Goal: Contribute content: Contribute content

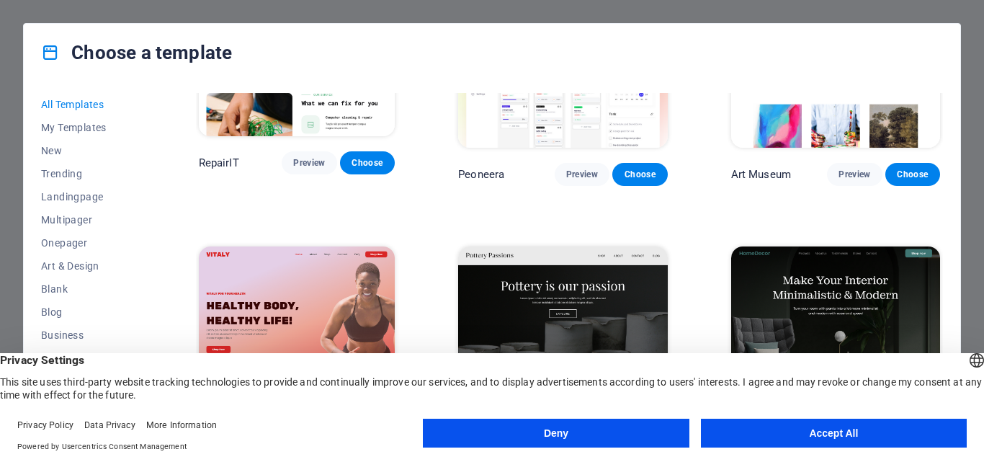
scroll to position [504, 0]
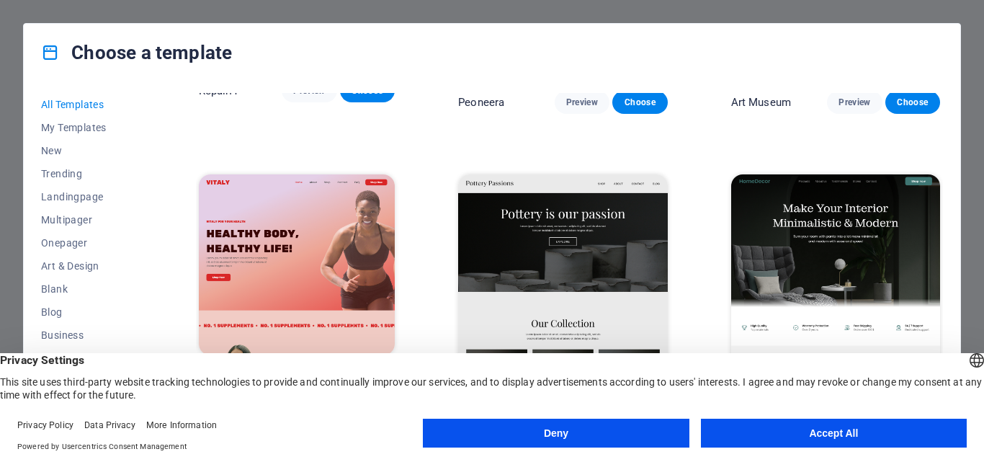
click at [817, 428] on button "Accept All" at bounding box center [834, 432] width 266 height 29
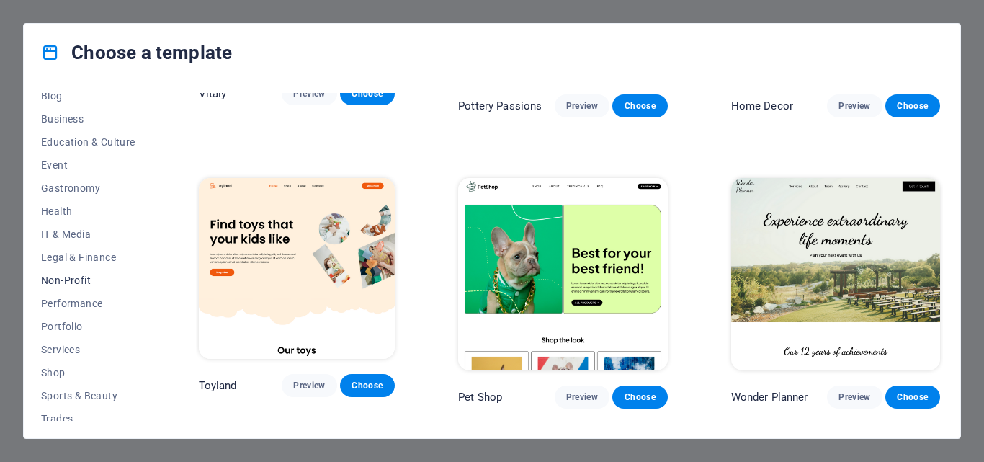
scroll to position [271, 0]
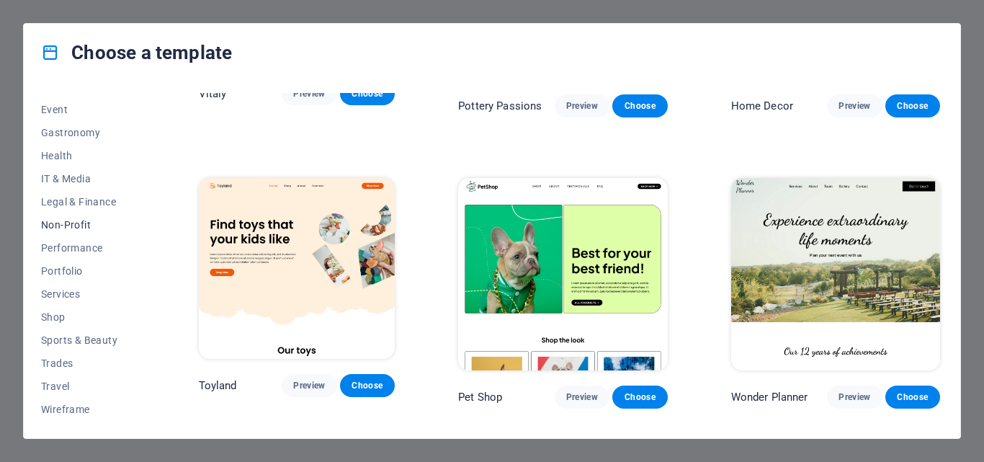
drag, startPoint x: 64, startPoint y: 156, endPoint x: 126, endPoint y: 233, distance: 98.9
click at [125, 233] on div "All Templates My Templates New Trending Landingpage Multipager Onepager Art & D…" at bounding box center [97, 257] width 112 height 328
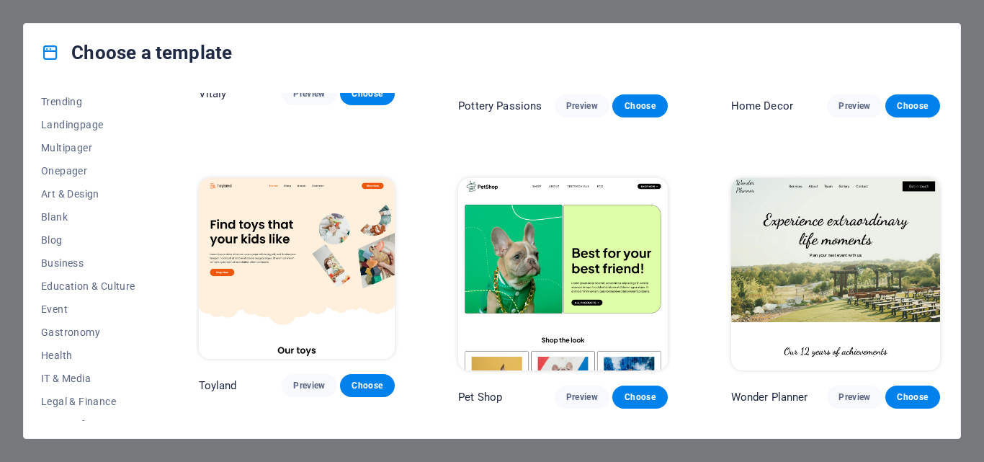
scroll to position [216, 0]
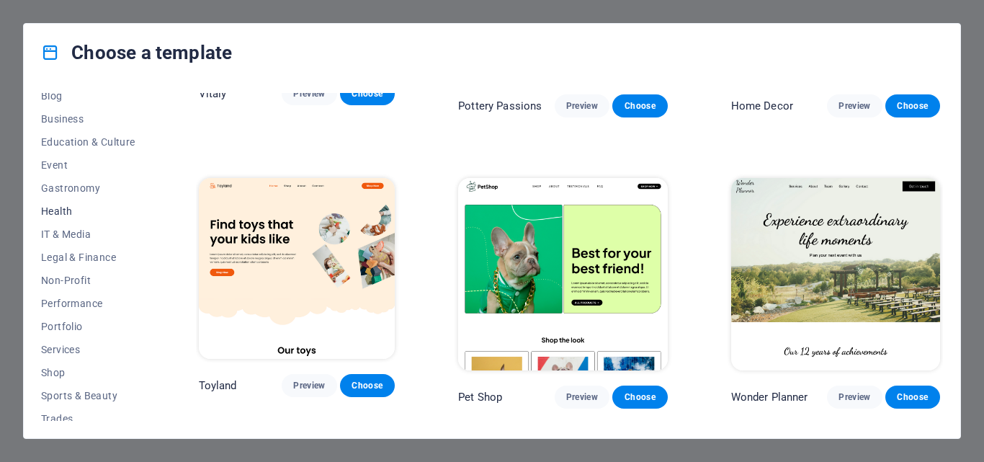
click at [65, 210] on span "Health" at bounding box center [88, 211] width 94 height 12
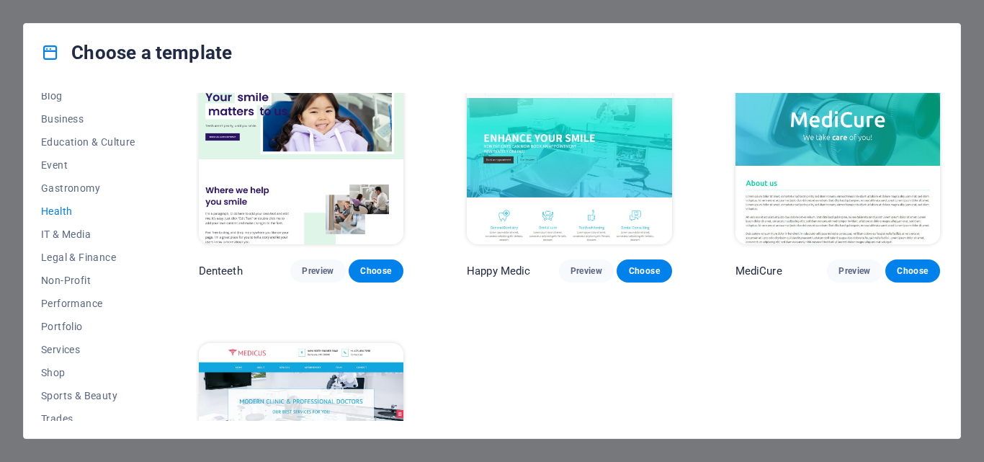
scroll to position [256, 0]
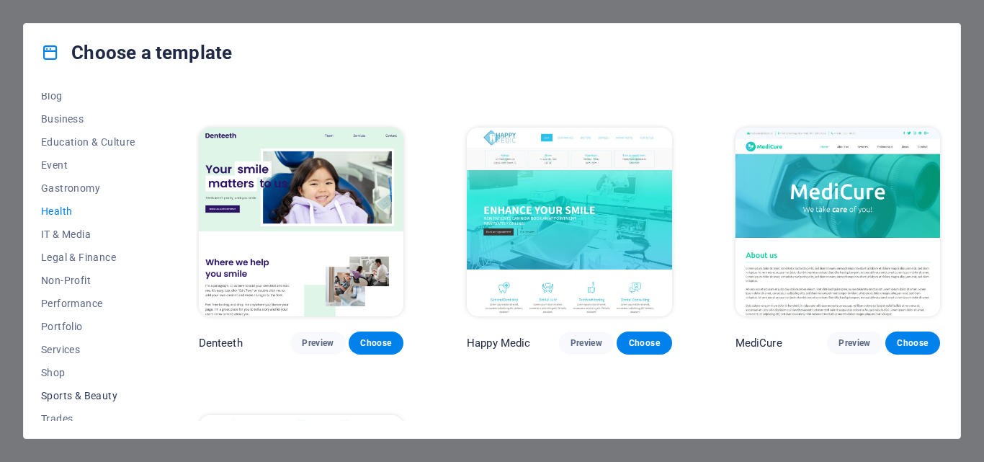
click at [96, 390] on span "Sports & Beauty" at bounding box center [88, 396] width 94 height 12
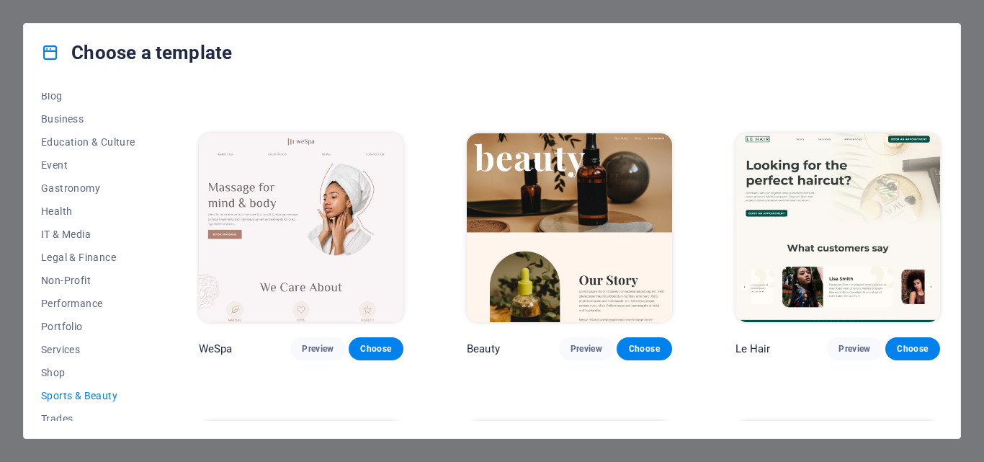
click at [825, 238] on img at bounding box center [837, 227] width 205 height 189
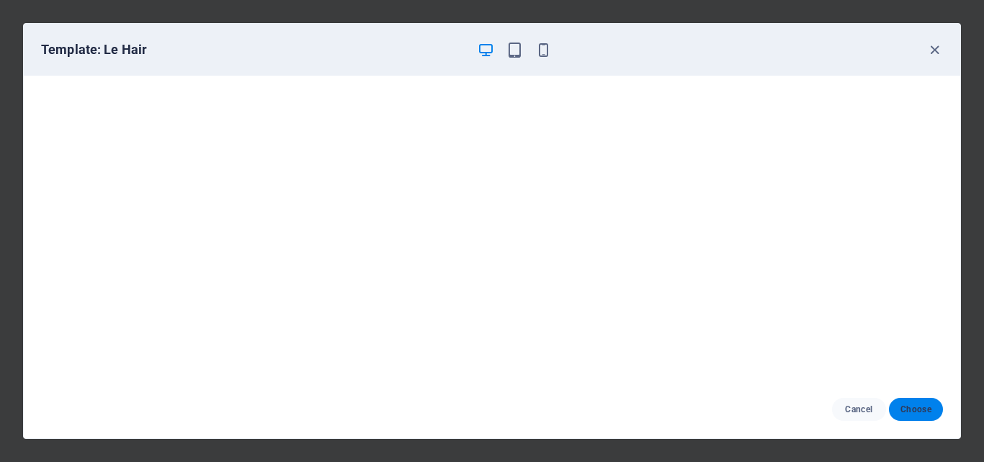
click at [913, 407] on span "Choose" at bounding box center [915, 409] width 31 height 12
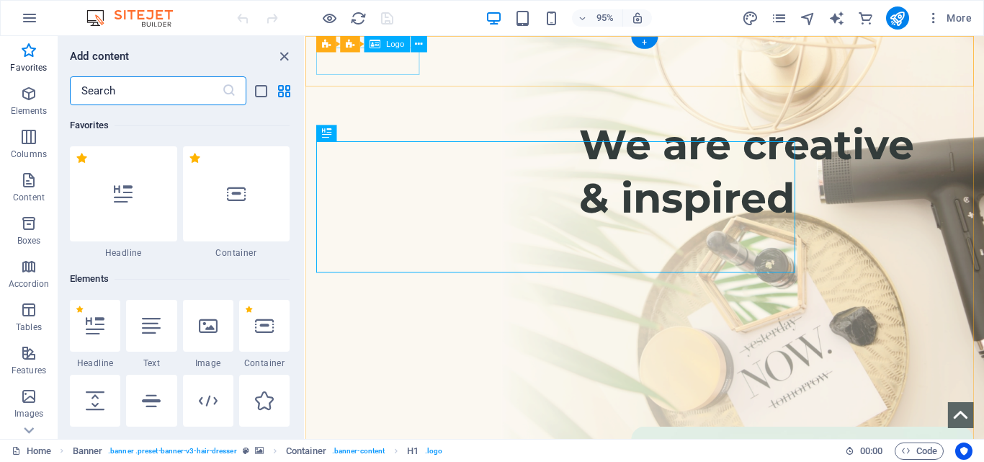
drag, startPoint x: 407, startPoint y: 63, endPoint x: 485, endPoint y: 279, distance: 229.8
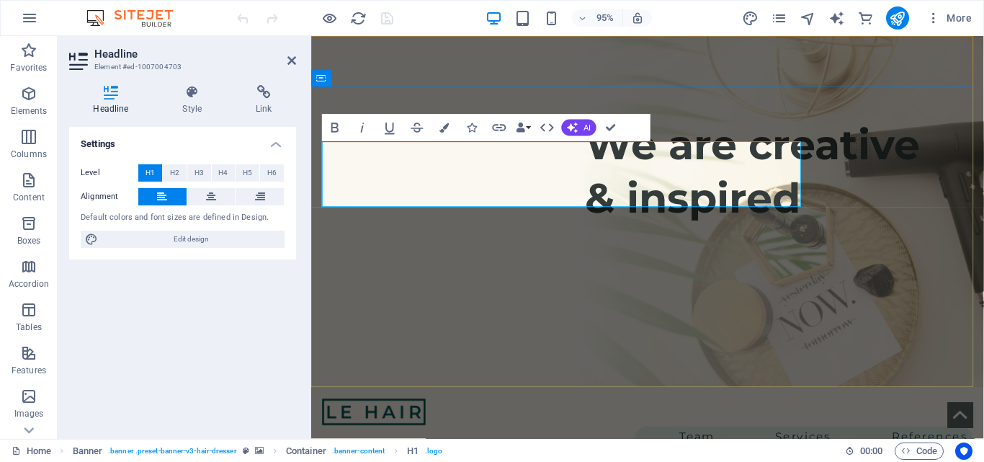
click at [582, 125] on button "AI" at bounding box center [579, 128] width 35 height 17
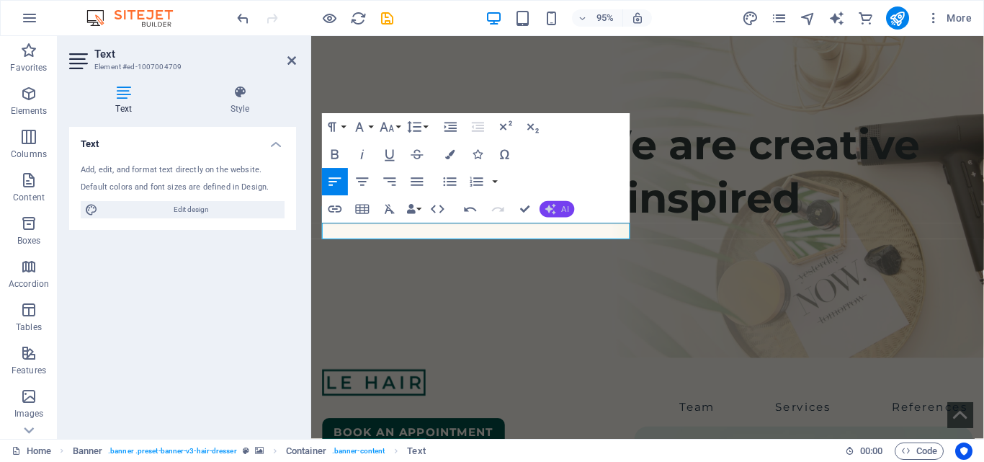
click at [554, 211] on icon "button" at bounding box center [550, 208] width 11 height 11
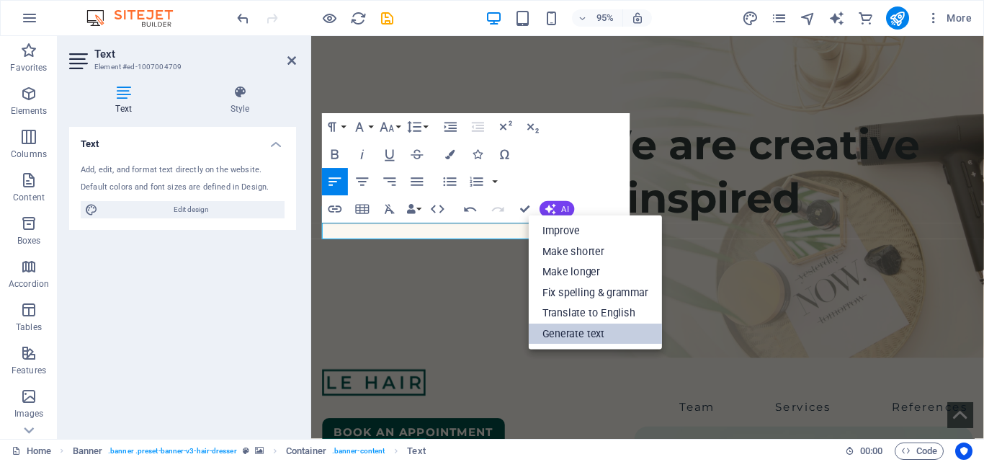
click at [578, 336] on link "Generate text" at bounding box center [595, 333] width 133 height 21
select select "English"
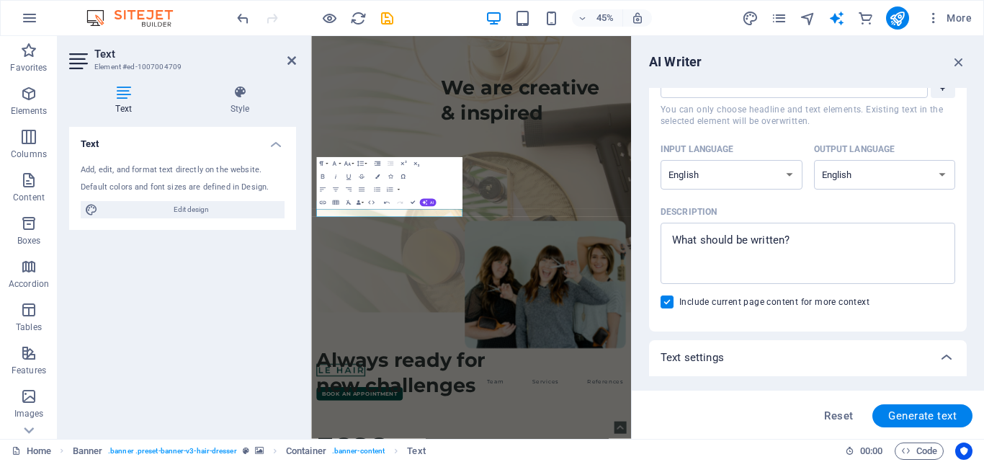
scroll to position [144, 0]
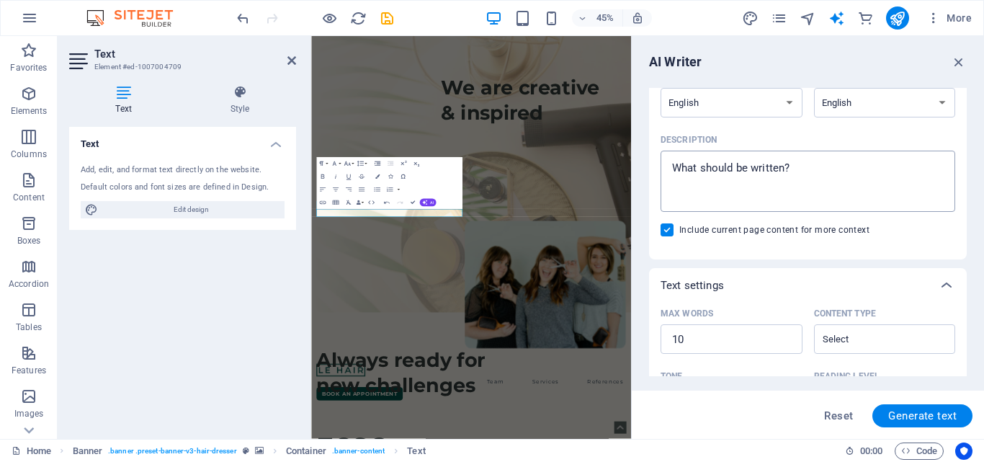
type textarea "x"
click at [817, 168] on textarea "Description x ​" at bounding box center [808, 181] width 280 height 47
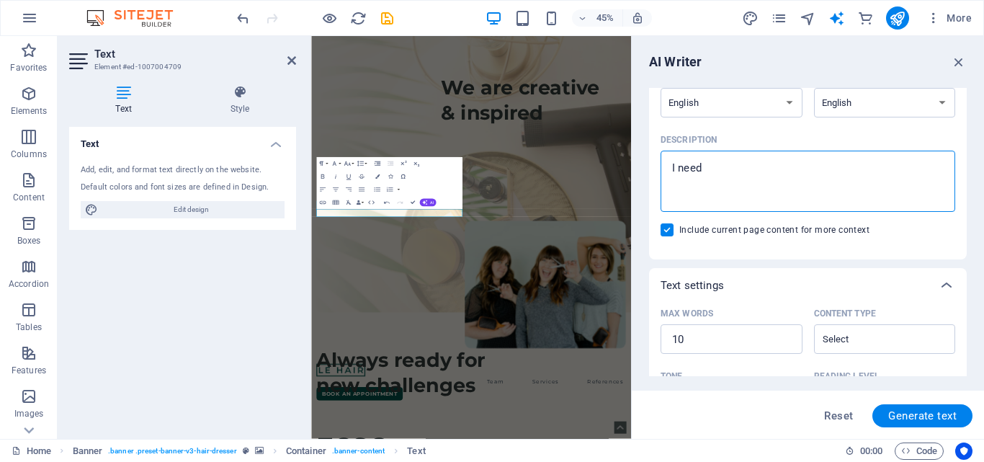
type textarea "I need"
type textarea "x"
type textarea "I need a"
type textarea "x"
type textarea "I need a"
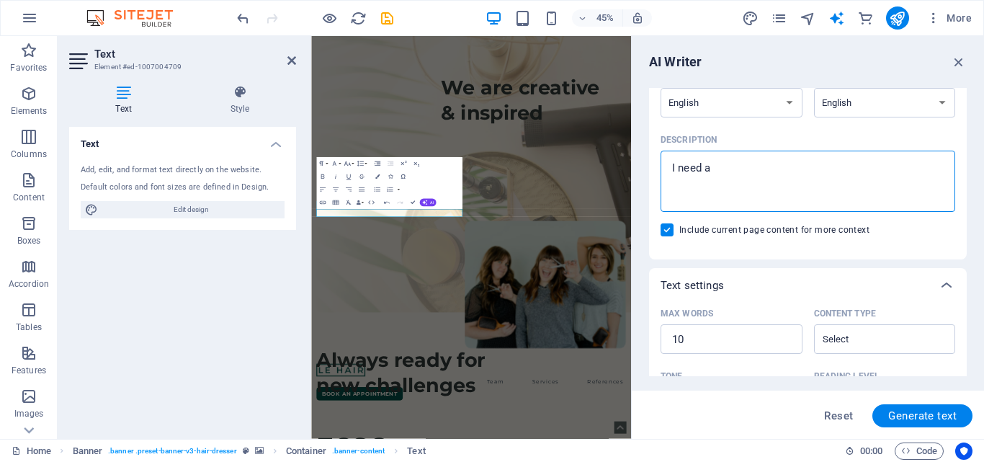
type textarea "x"
type textarea "I need a w"
type textarea "x"
type textarea "I need a wt"
type textarea "x"
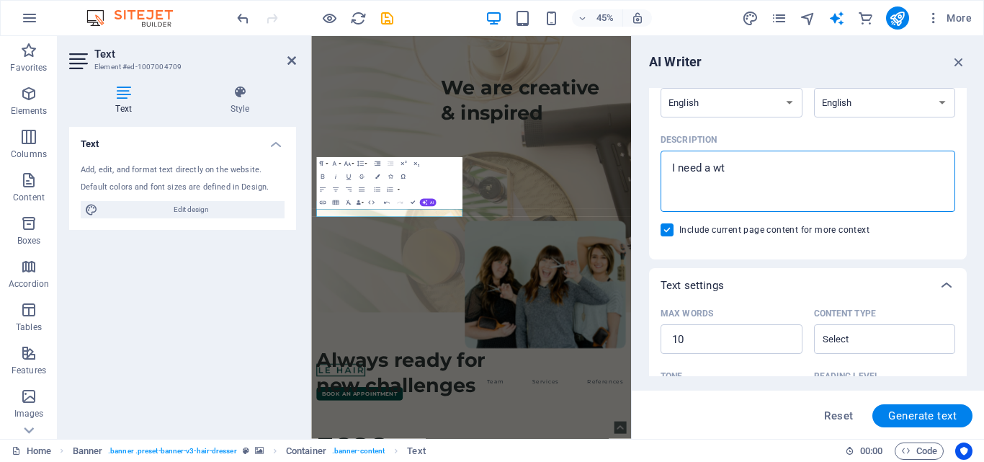
type textarea "I need a w"
type textarea "x"
type textarea "I need a wr"
type textarea "x"
type textarea "I need a wri"
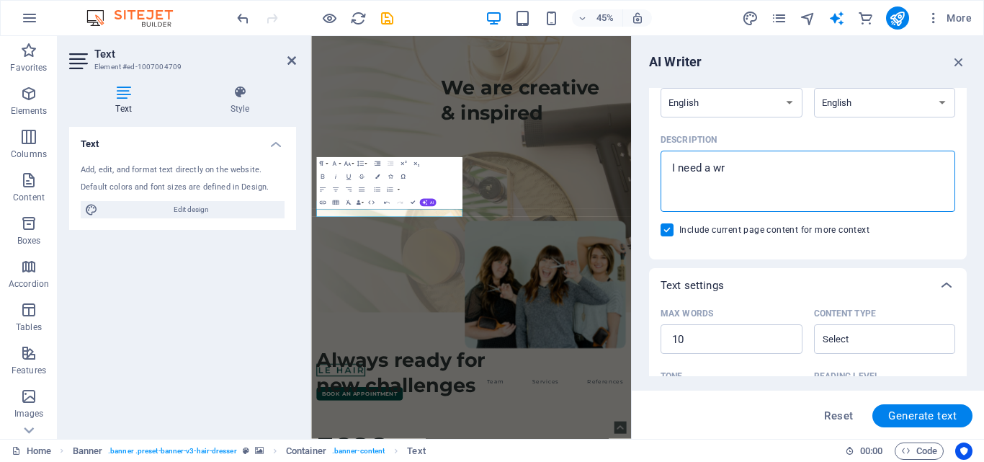
type textarea "x"
type textarea "I need a writ"
type textarea "x"
type textarea "I need a writin"
type textarea "x"
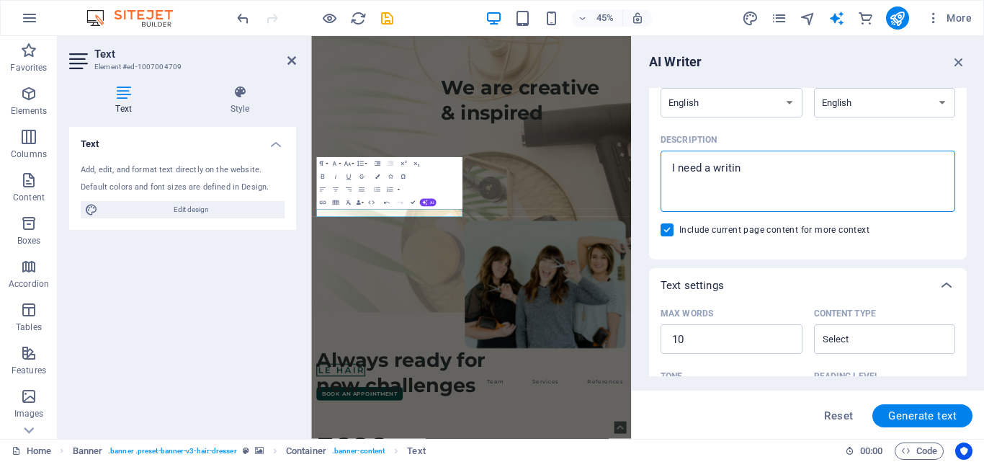
type textarea "I need a writing"
type textarea "x"
type textarea "I need a writing"
type textarea "x"
type textarea "I need a writing o"
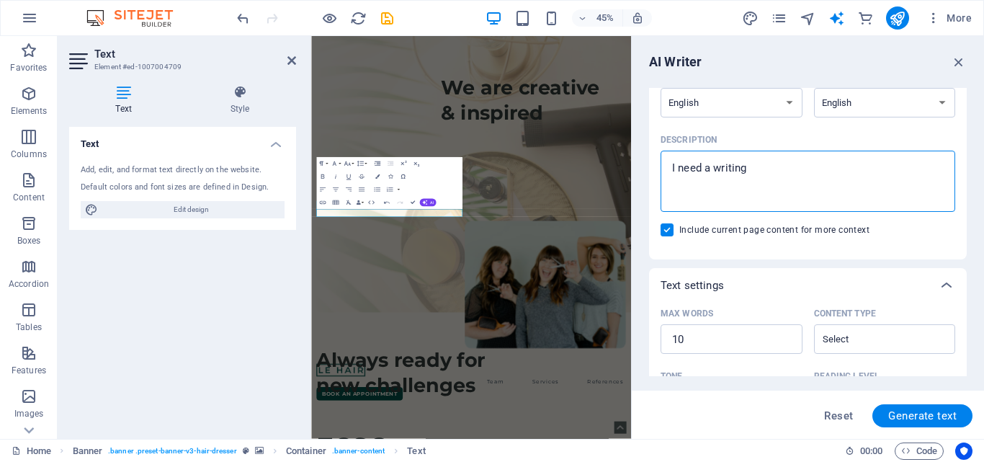
type textarea "x"
type textarea "I need a writing on"
type textarea "x"
type textarea "I need a writing on"
type textarea "x"
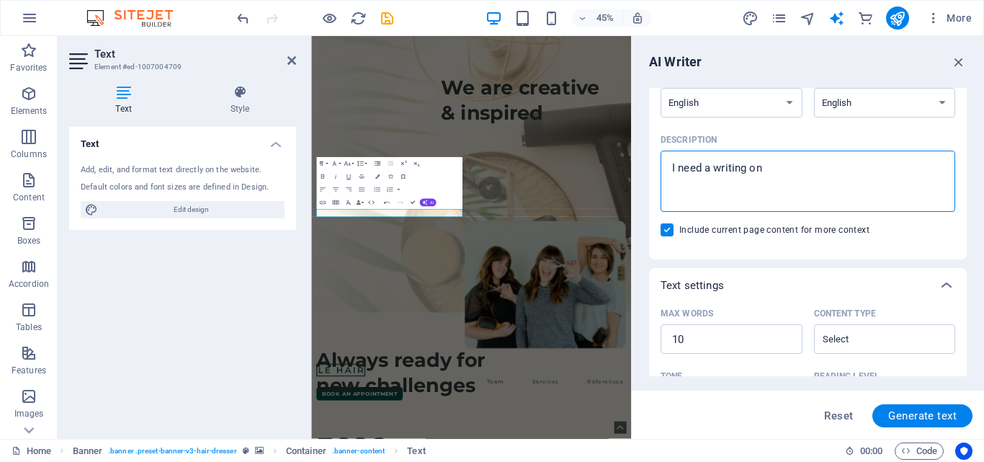
type textarea "I need a writing on g"
type textarea "x"
type textarea "I need a writing on gy"
type textarea "x"
type textarea "I need a writing on gym"
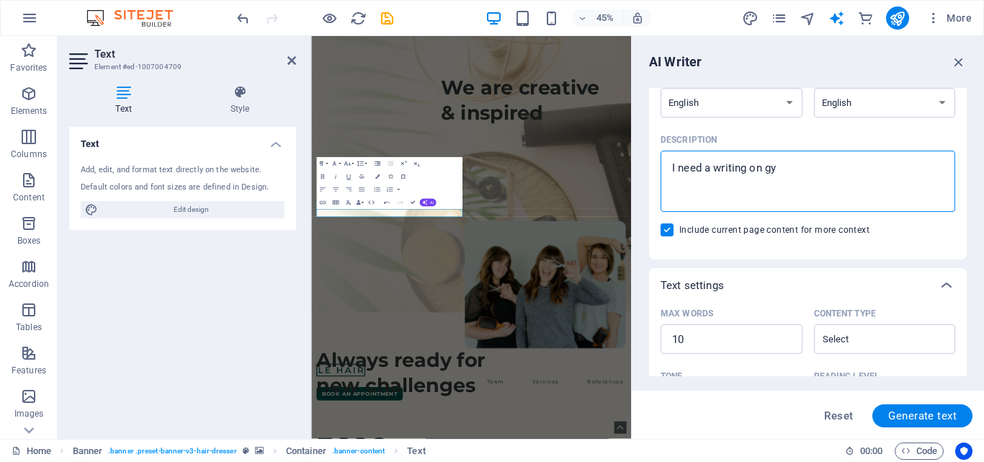
type textarea "x"
type textarea "I need a writing on gym"
type textarea "x"
type textarea "I need a writing on gym a"
type textarea "x"
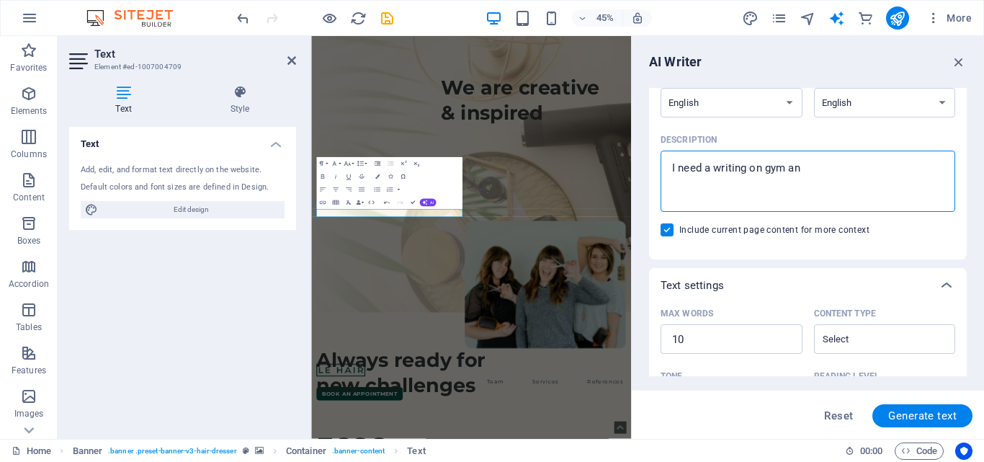
type textarea "I need a writing on gym and"
type textarea "x"
type textarea "I need a writing on gym and"
type textarea "x"
type textarea "I need a writing on gym and s"
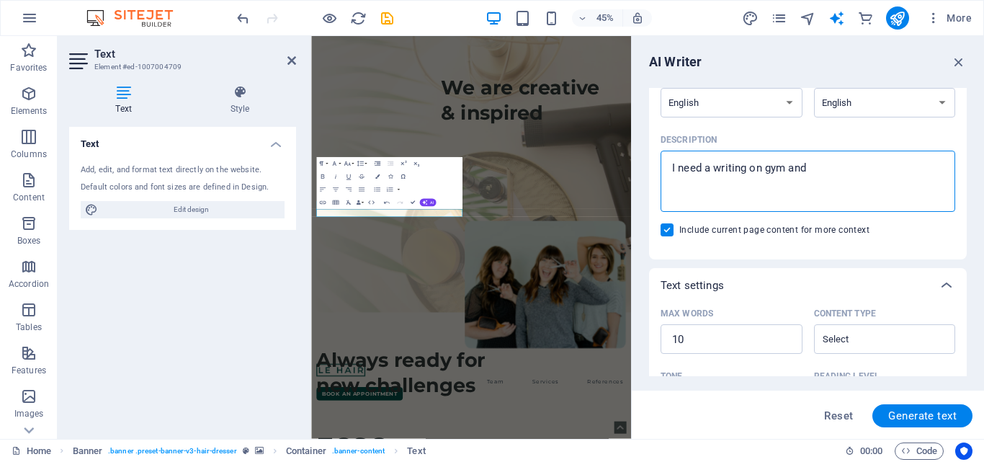
type textarea "x"
type textarea "I need a writing on gym and spo"
type textarea "x"
type textarea "I need a writing on gym and spor"
type textarea "x"
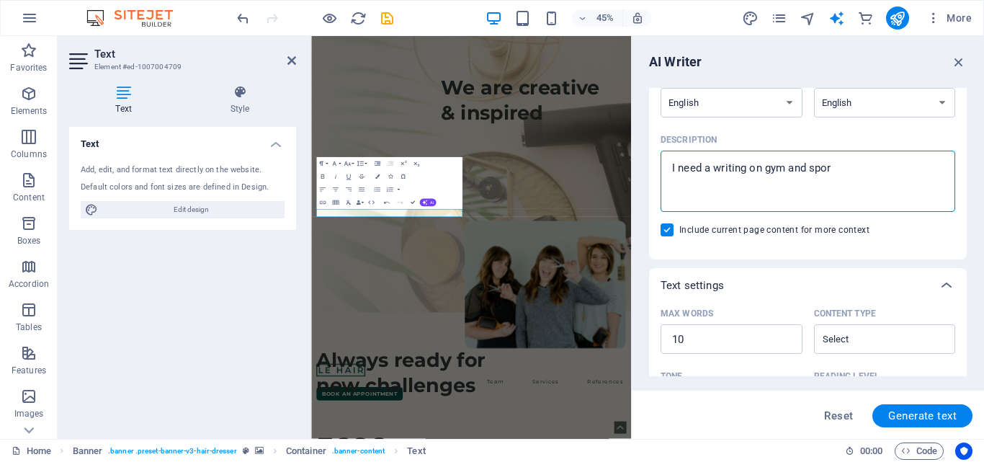
type textarea "I need a writing on gym and sport"
type textarea "x"
type textarea "I need a writing on gym and sport"
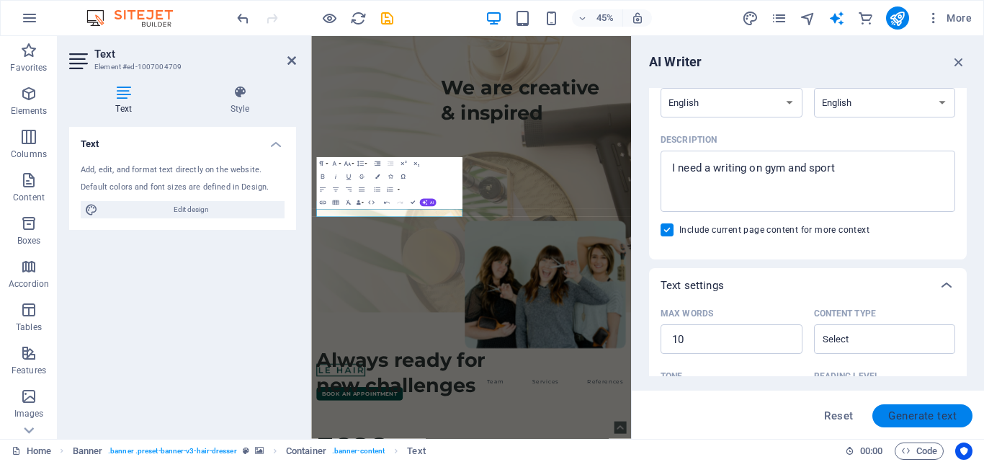
click at [928, 416] on span "Generate text" at bounding box center [922, 416] width 68 height 12
type textarea "x"
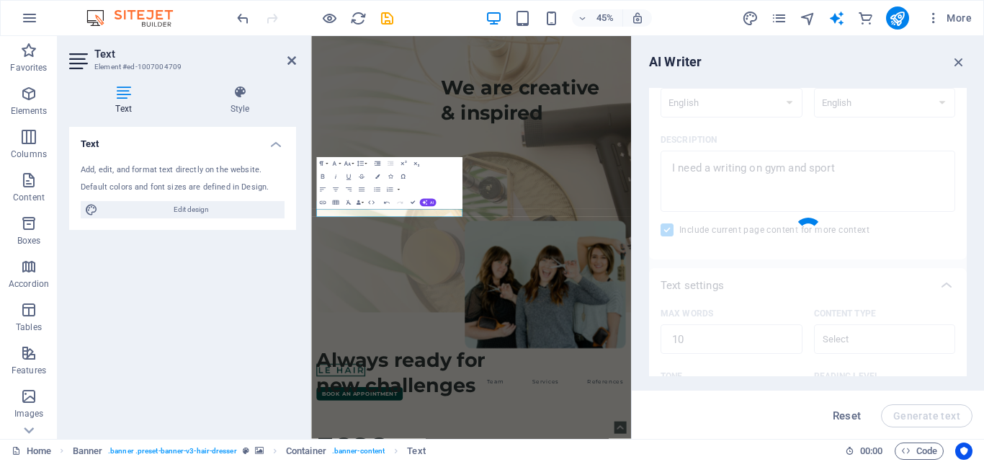
type textarea "x"
type textarea "Stay fit with gym workouts and engaging sports activities."
type textarea "x"
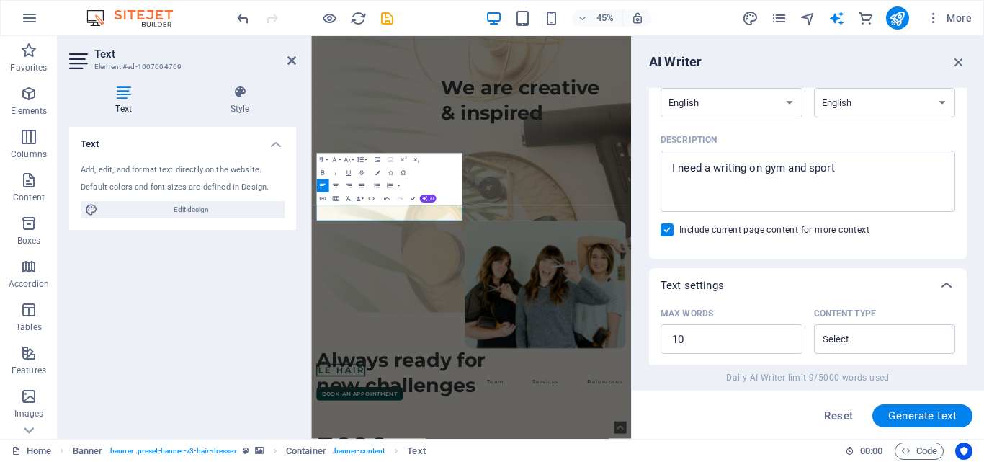
scroll to position [483, 0]
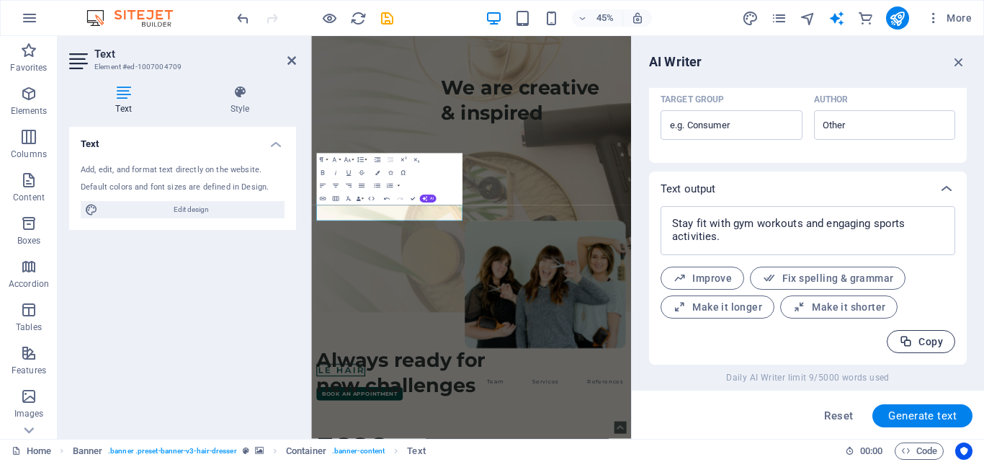
click at [925, 341] on span "Copy" at bounding box center [921, 342] width 44 height 14
type textarea "x"
click at [722, 308] on span "Make it longer" at bounding box center [717, 307] width 89 height 14
type textarea "x"
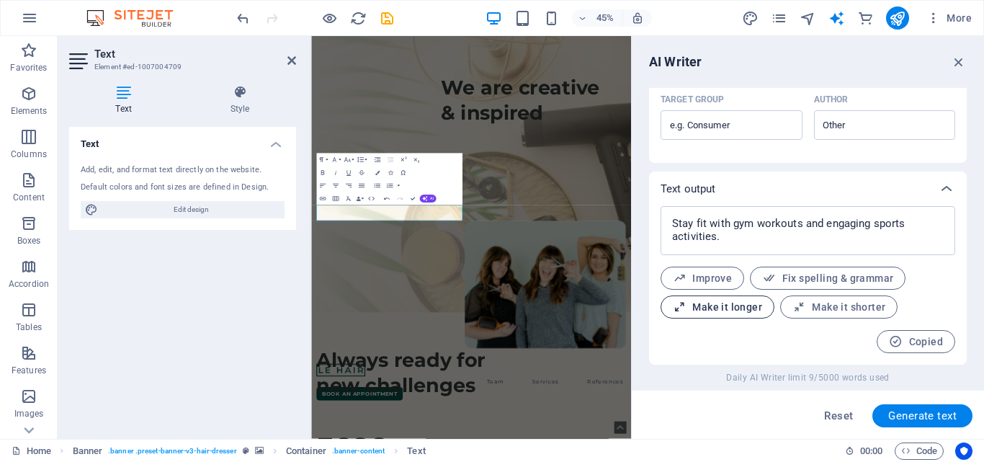
type textarea "x"
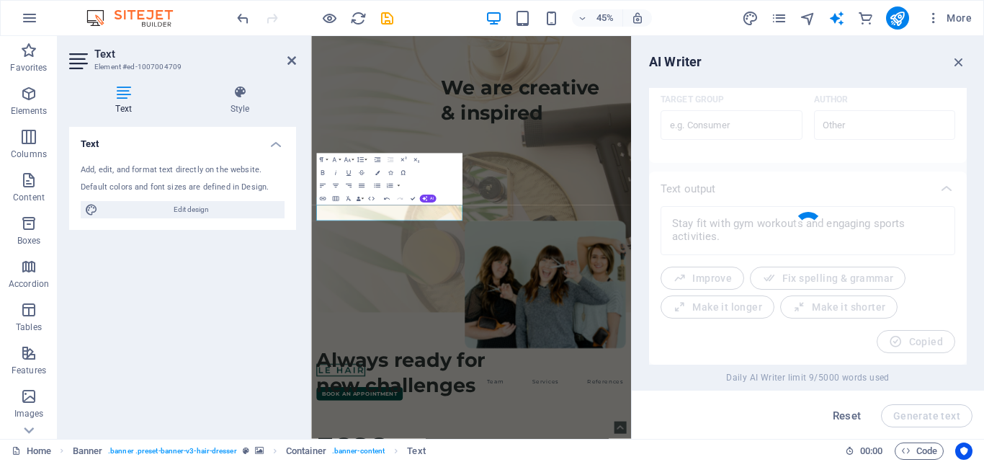
type textarea "x"
type textarea "Achieve your fitness goals and maintain a healthy lifestyle by participating in…"
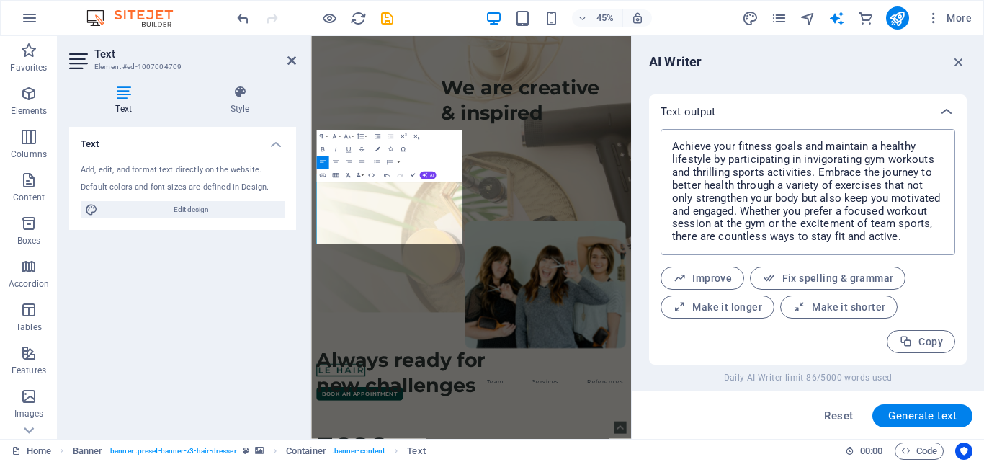
scroll to position [488, 0]
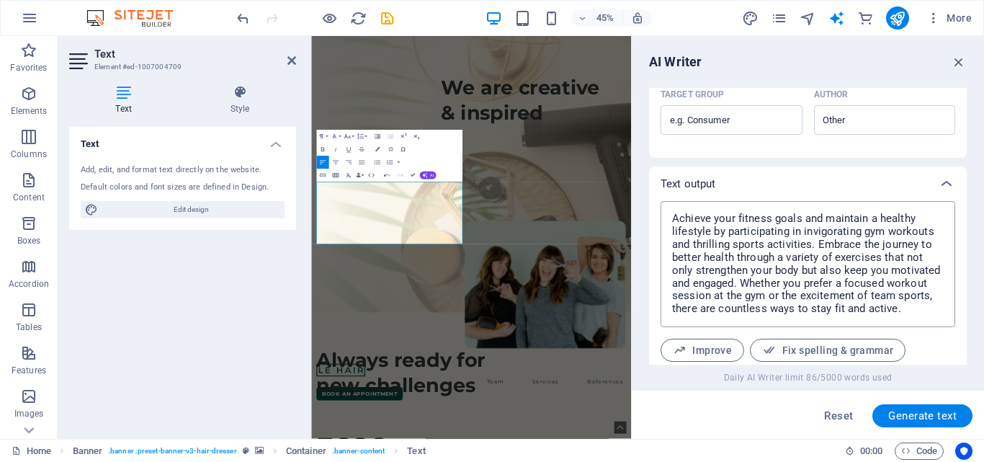
click at [849, 253] on textarea "Achieve your fitness goals and maintain a healthy lifestyle by participating in…" at bounding box center [808, 264] width 280 height 112
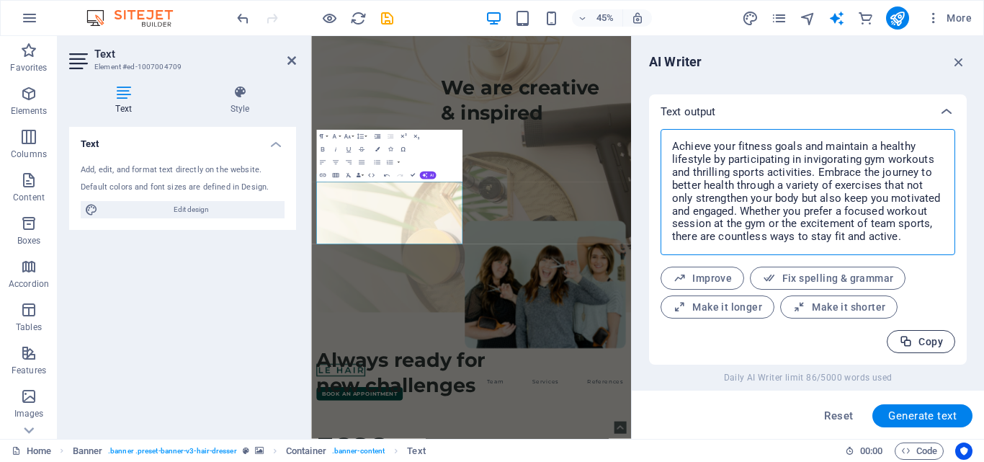
type textarea "x"
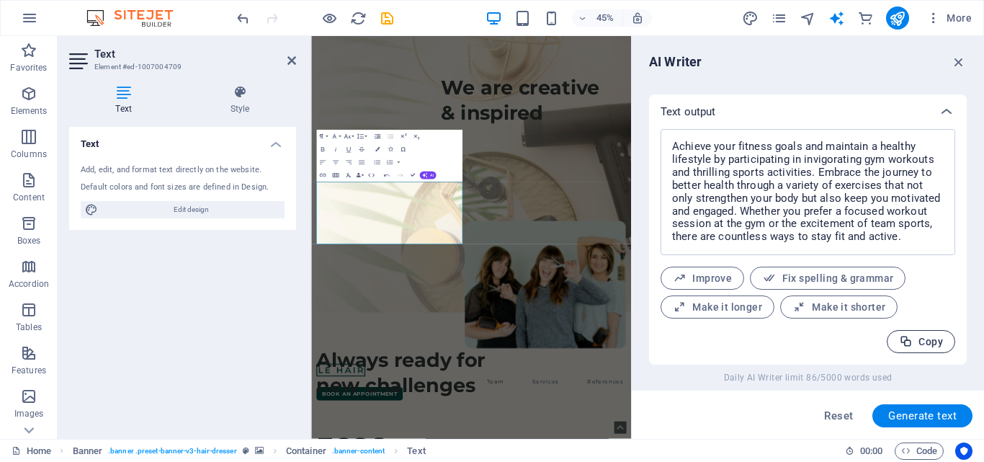
click at [912, 338] on span "Copy" at bounding box center [921, 342] width 44 height 14
type textarea "x"
click at [958, 68] on icon "button" at bounding box center [959, 62] width 16 height 16
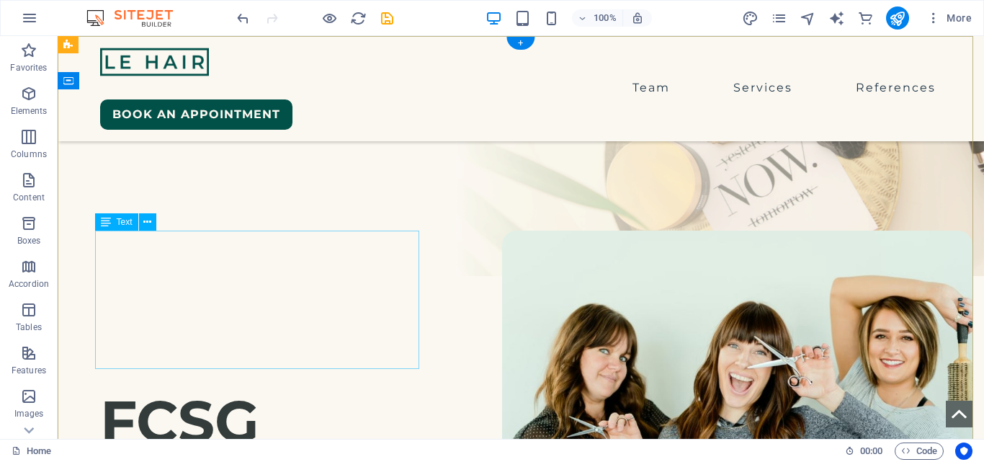
scroll to position [0, 0]
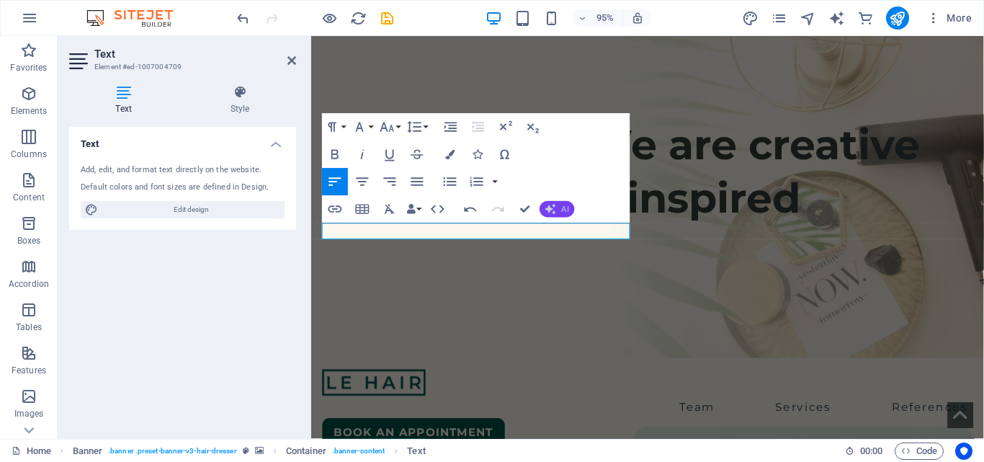
click at [559, 205] on button "AI" at bounding box center [556, 209] width 35 height 17
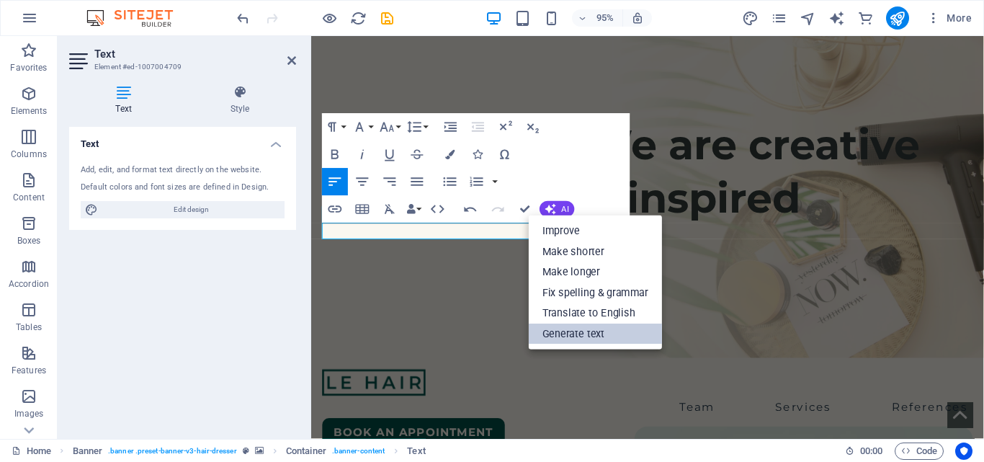
click at [572, 331] on link "Generate text" at bounding box center [595, 333] width 133 height 21
select select "English"
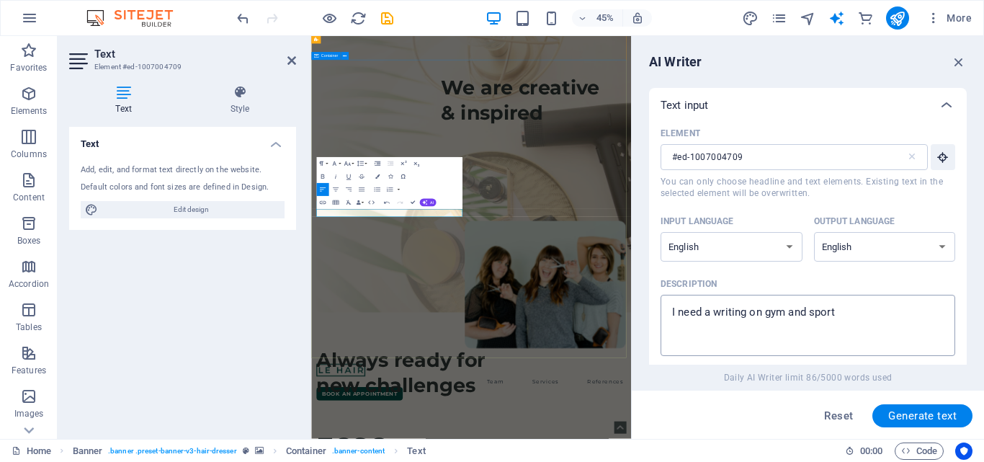
click at [843, 310] on textarea "I need a writing on gym and sport" at bounding box center [808, 325] width 280 height 47
click at [850, 313] on textarea "I need a writing on gym and sport" at bounding box center [808, 325] width 280 height 47
click at [829, 307] on textarea "I need a writing on gym and sport" at bounding box center [808, 325] width 280 height 47
click at [772, 308] on textarea "I need a writing on gym and sport" at bounding box center [808, 325] width 280 height 47
click at [835, 314] on textarea "I need a writing on gym and sport" at bounding box center [808, 325] width 280 height 47
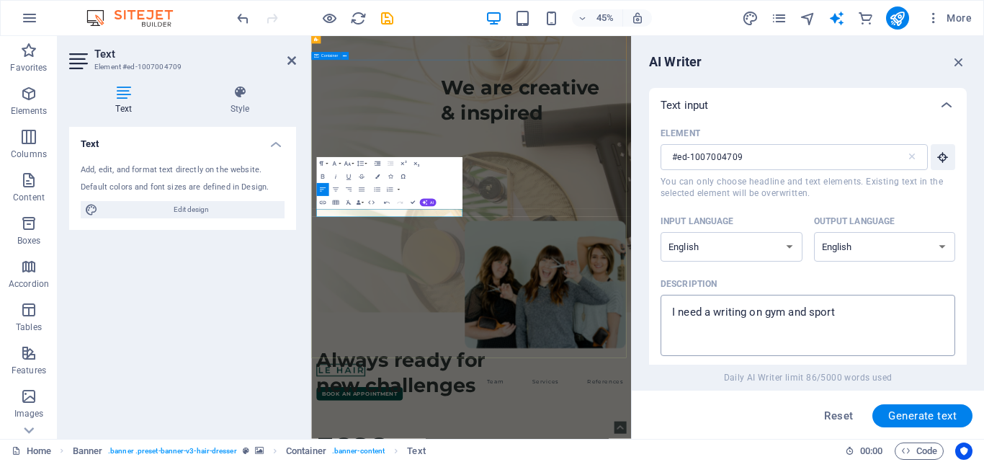
type textarea "x"
type textarea "I need a writing on gym"
type textarea "x"
type textarea "I need a writing on gym"
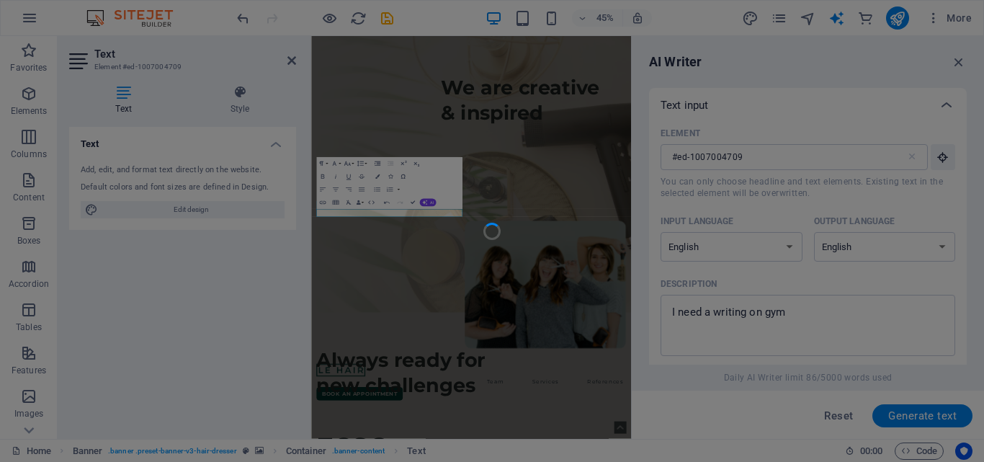
click at [817, 323] on div at bounding box center [492, 231] width 984 height 462
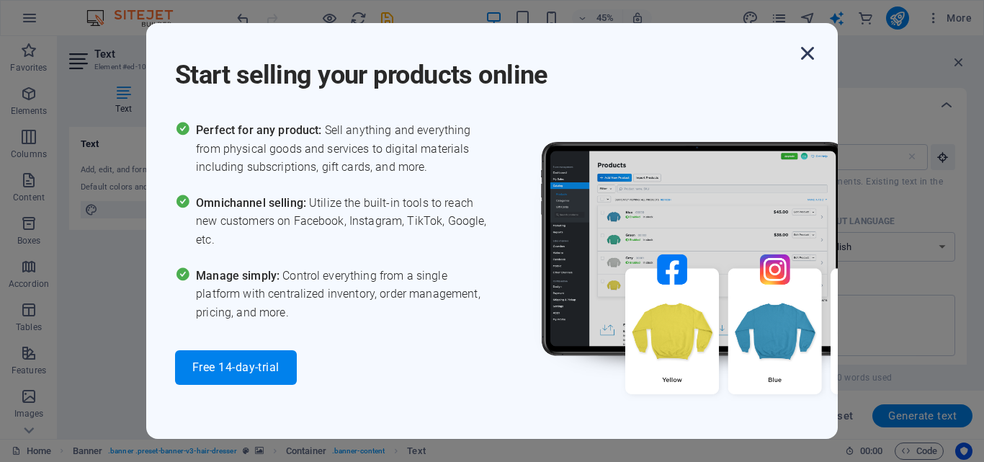
click at [806, 54] on icon "button" at bounding box center [807, 53] width 26 height 26
type textarea "x"
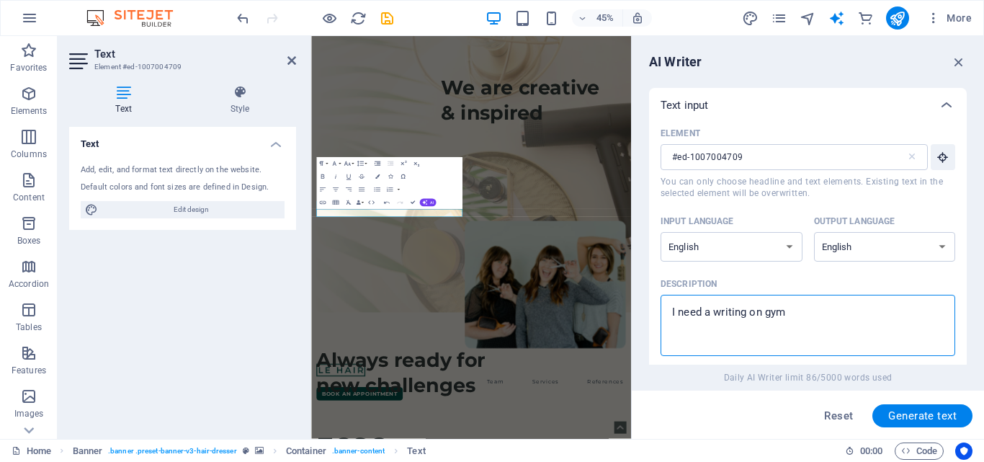
click at [803, 305] on textarea "I need a writing on gym" at bounding box center [808, 325] width 280 height 47
click at [801, 313] on textarea "I need a writing on gym" at bounding box center [808, 325] width 280 height 47
type textarea "I need a writing on gy"
type textarea "x"
type textarea "I need a writing on"
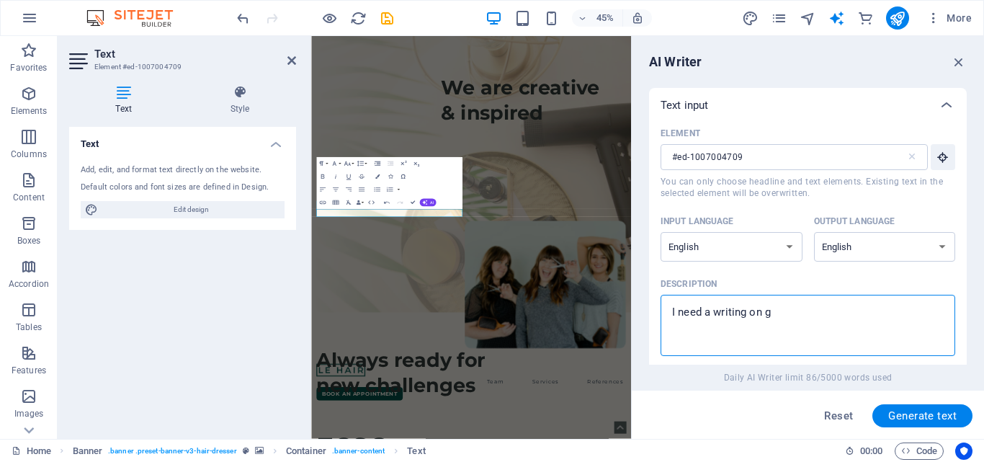
type textarea "x"
type textarea "I need a writing on h"
type textarea "x"
type textarea "I need a writing on ha"
type textarea "x"
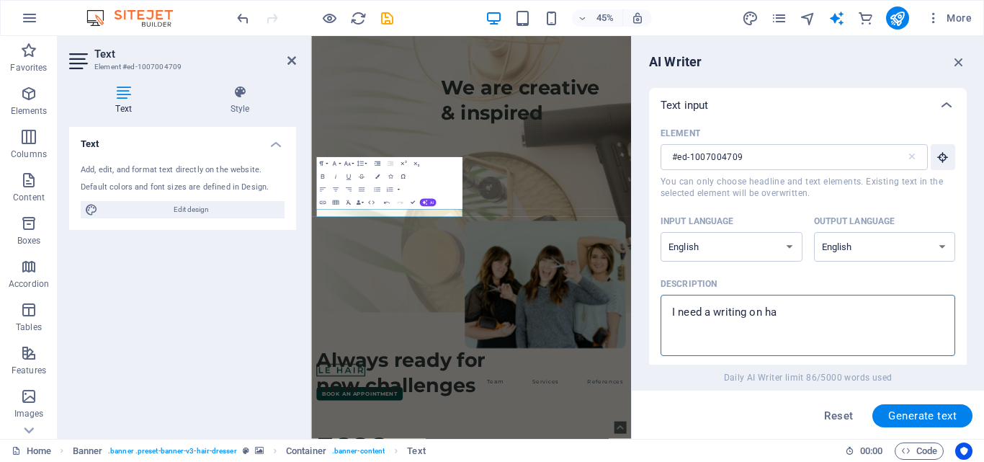
type textarea "I need a writing on hai"
type textarea "x"
type textarea "I need a writing on hair"
type textarea "x"
type textarea "I need a writing on hair"
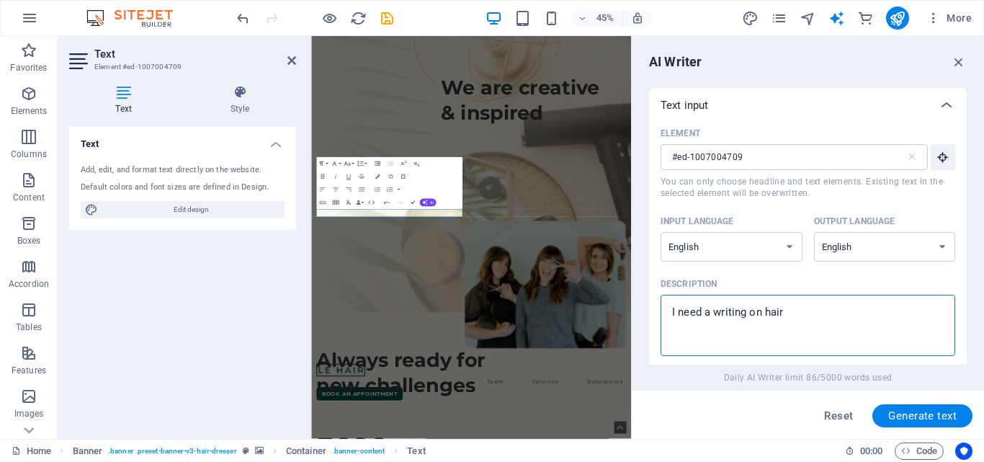
type textarea "x"
type textarea "I need a writing on hair s"
type textarea "x"
type textarea "I need a writing on hair [PERSON_NAME]"
type textarea "x"
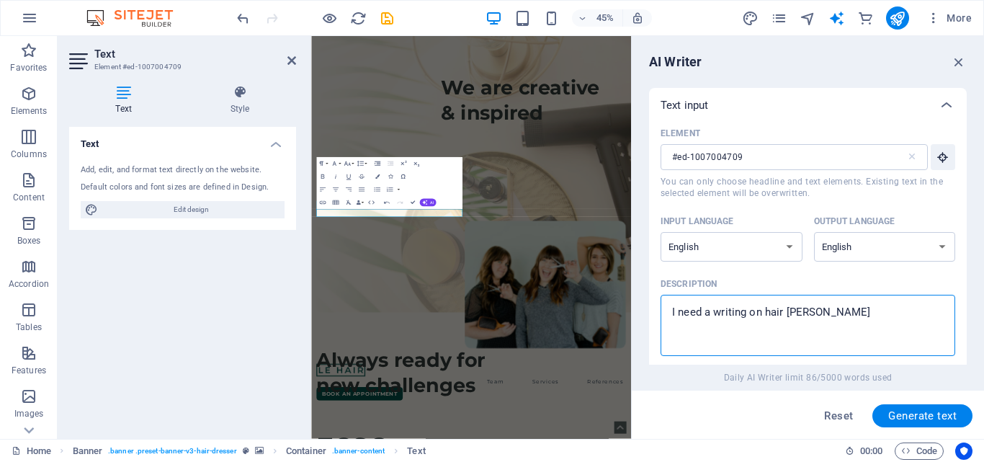
type textarea "I need a writing on hair salon"
type textarea "x"
type textarea "I need a writing on hair salon"
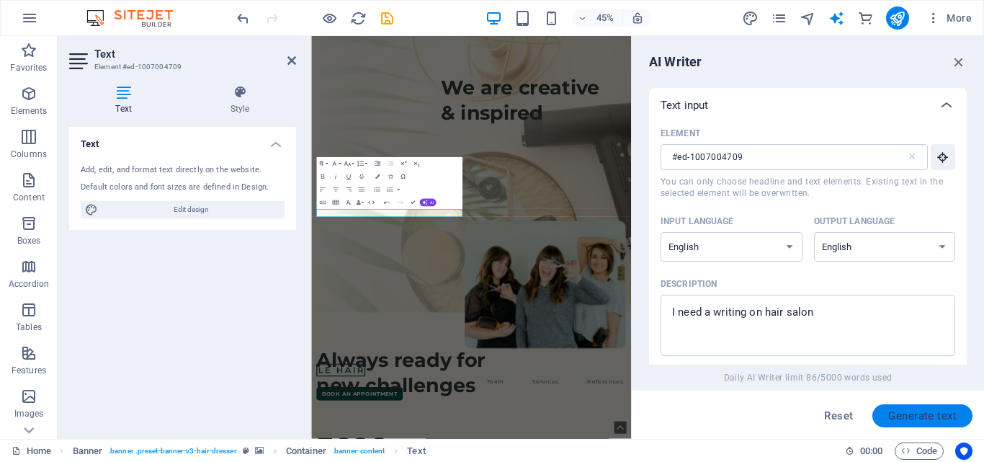
click at [920, 417] on span "Generate text" at bounding box center [922, 416] width 68 height 12
type textarea "x"
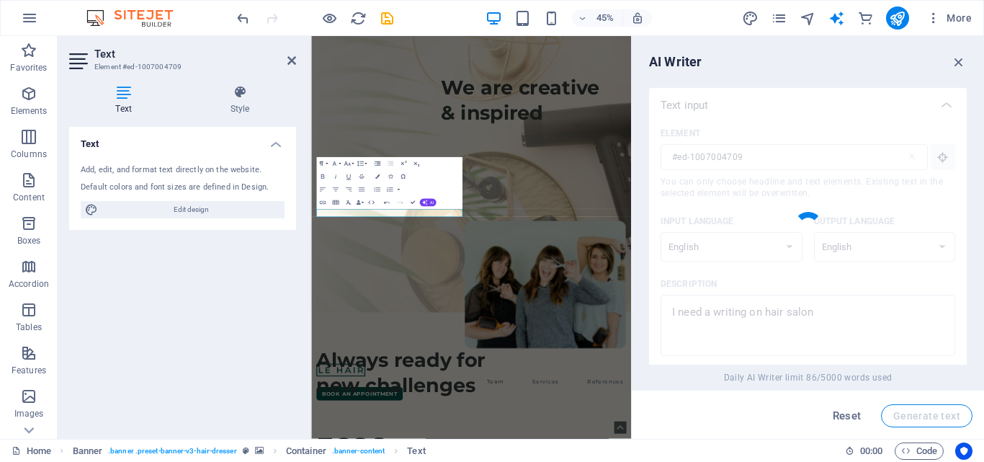
type textarea "x"
type textarea "Experience exceptional hair services by creative professionals [DATE]!"
type textarea "x"
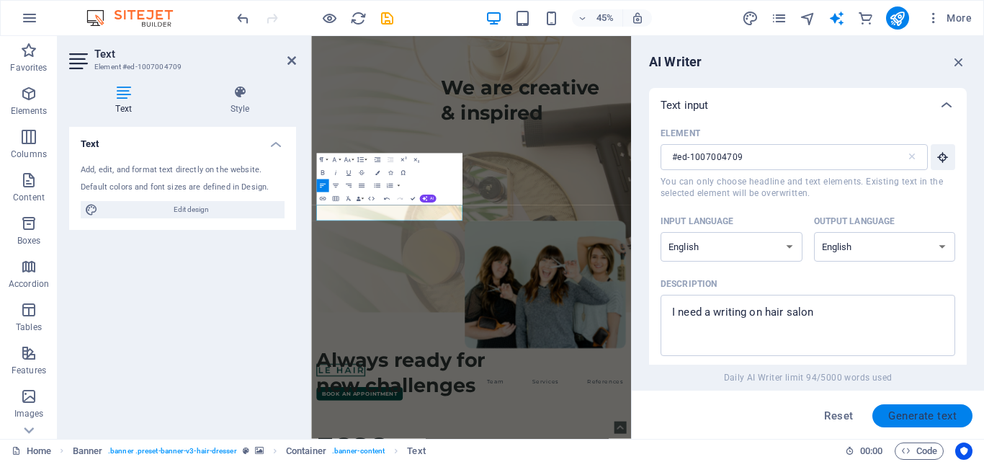
scroll to position [483, 0]
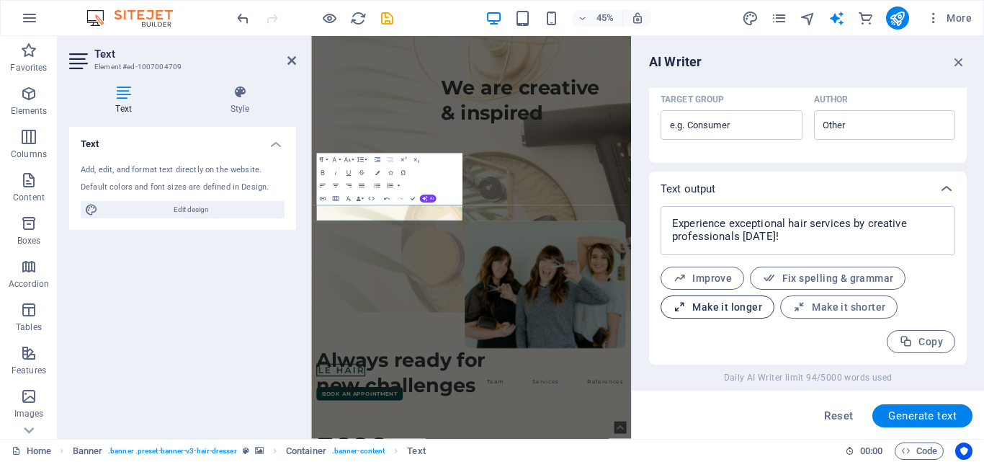
click at [728, 309] on span "Make it longer" at bounding box center [717, 307] width 89 height 14
type textarea "x"
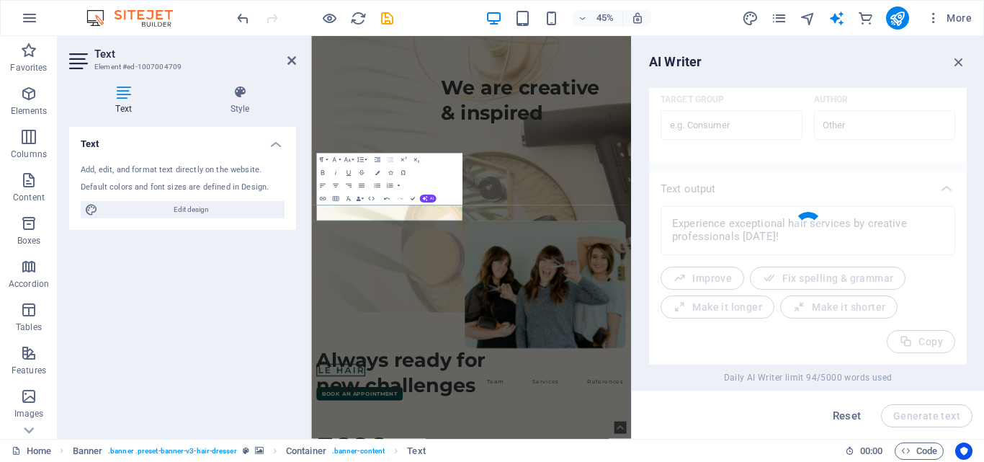
type textarea "x"
type textarea "Discover and indulge in outstanding hair services provided by our talented and …"
type textarea "x"
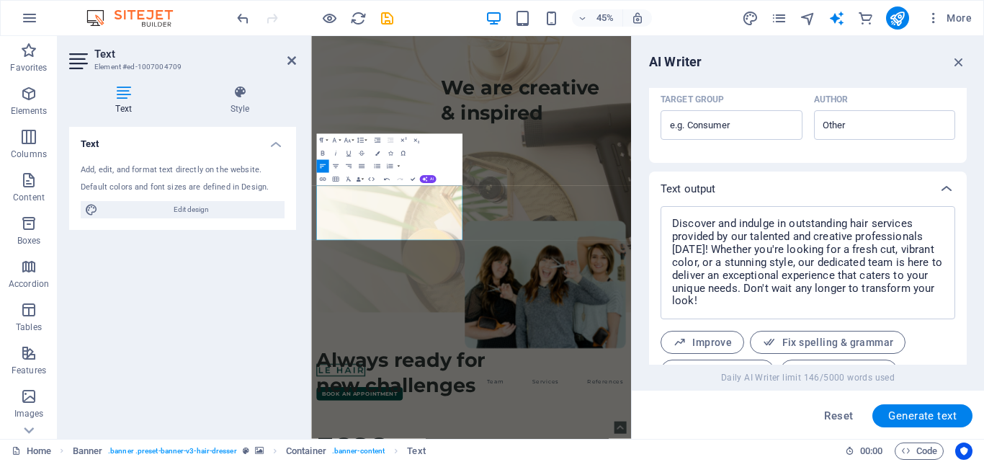
scroll to position [547, 0]
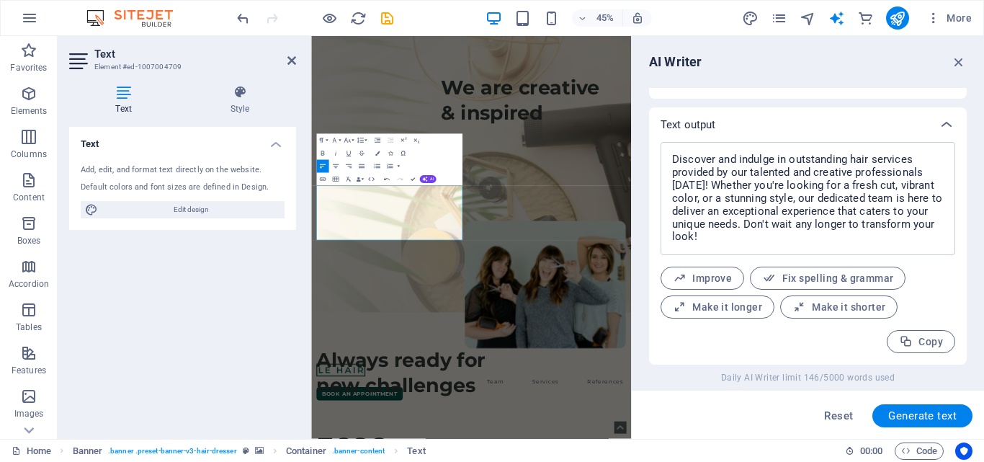
click at [923, 339] on span "Copy" at bounding box center [921, 342] width 44 height 14
type textarea "x"
click at [958, 60] on icon "button" at bounding box center [959, 62] width 16 height 16
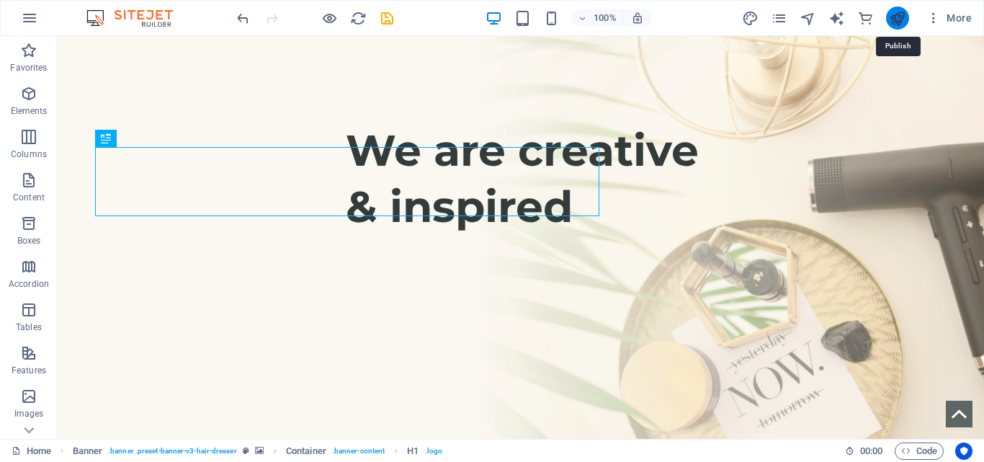
click at [899, 19] on icon "publish" at bounding box center [897, 18] width 17 height 17
